Goal: Navigation & Orientation: Find specific page/section

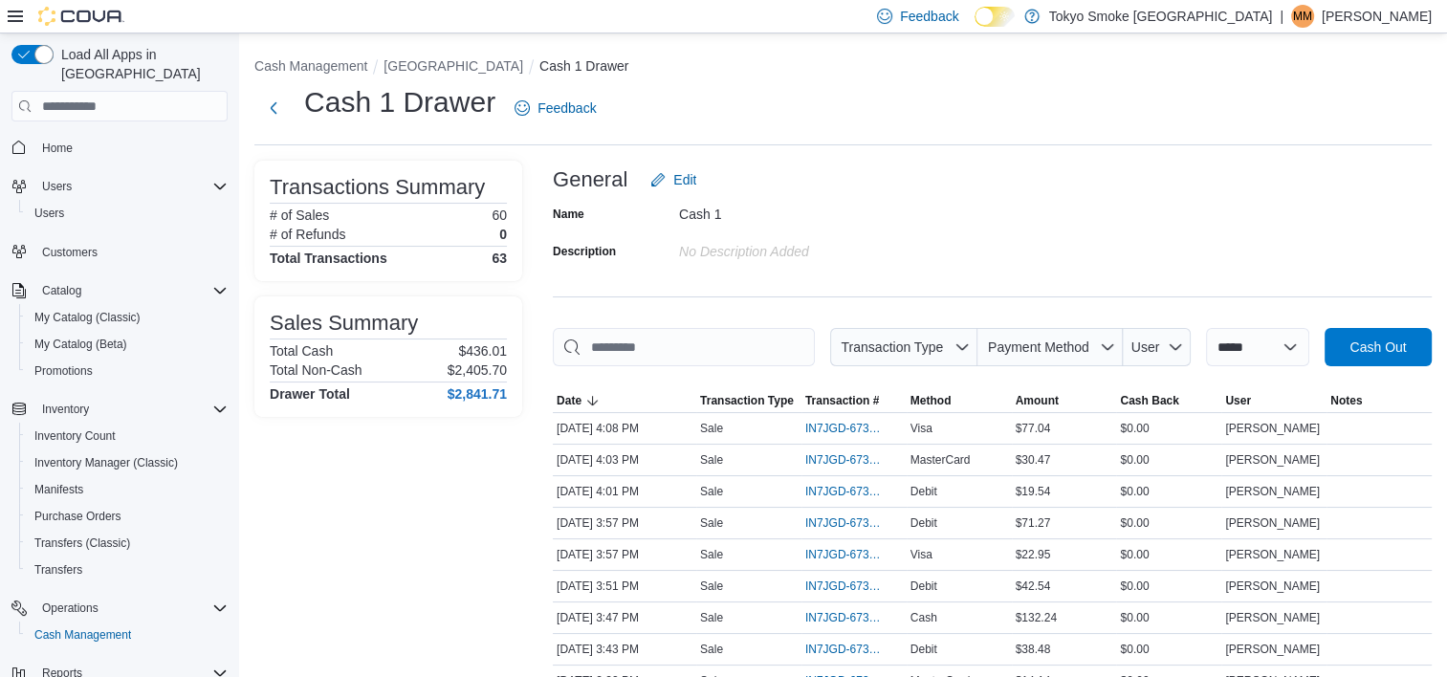
click at [1370, 21] on p "[PERSON_NAME]" at bounding box center [1377, 16] width 110 height 23
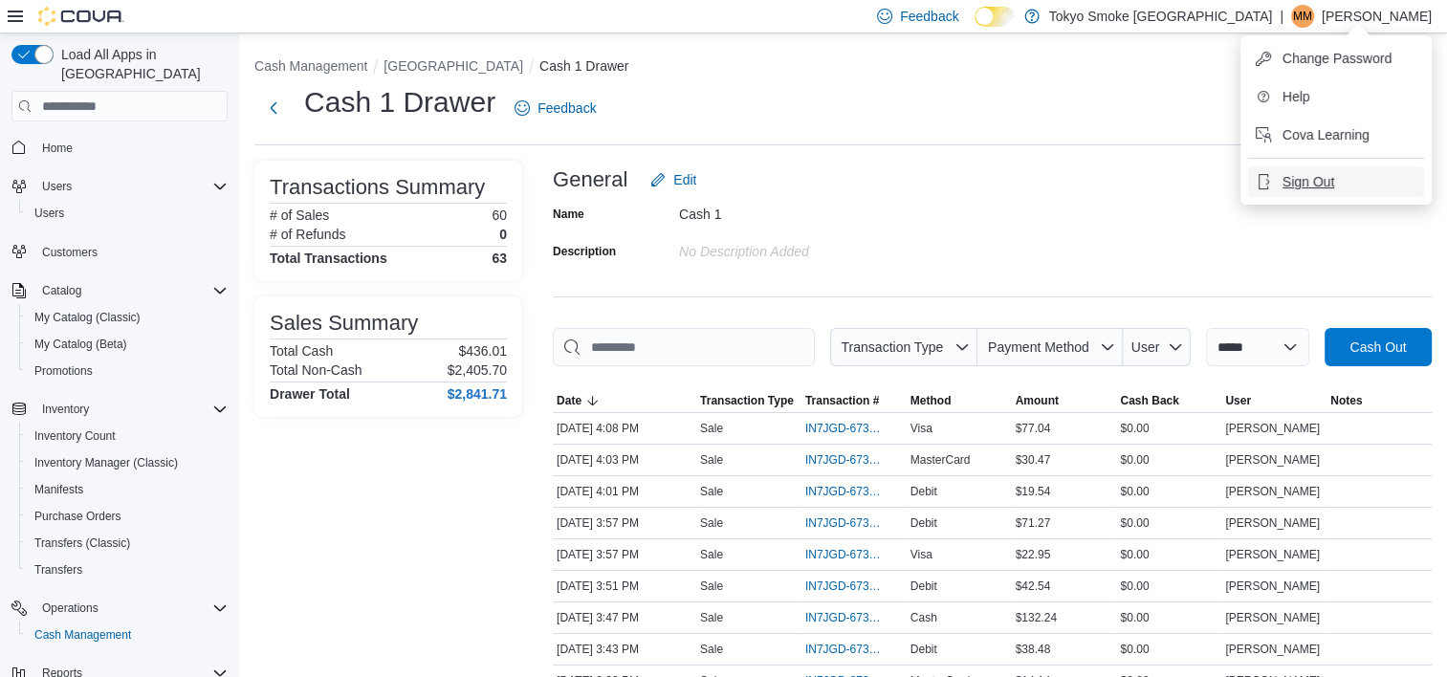
click at [1314, 172] on button "Sign Out" at bounding box center [1336, 181] width 176 height 31
